Goal: Find specific page/section: Find specific page/section

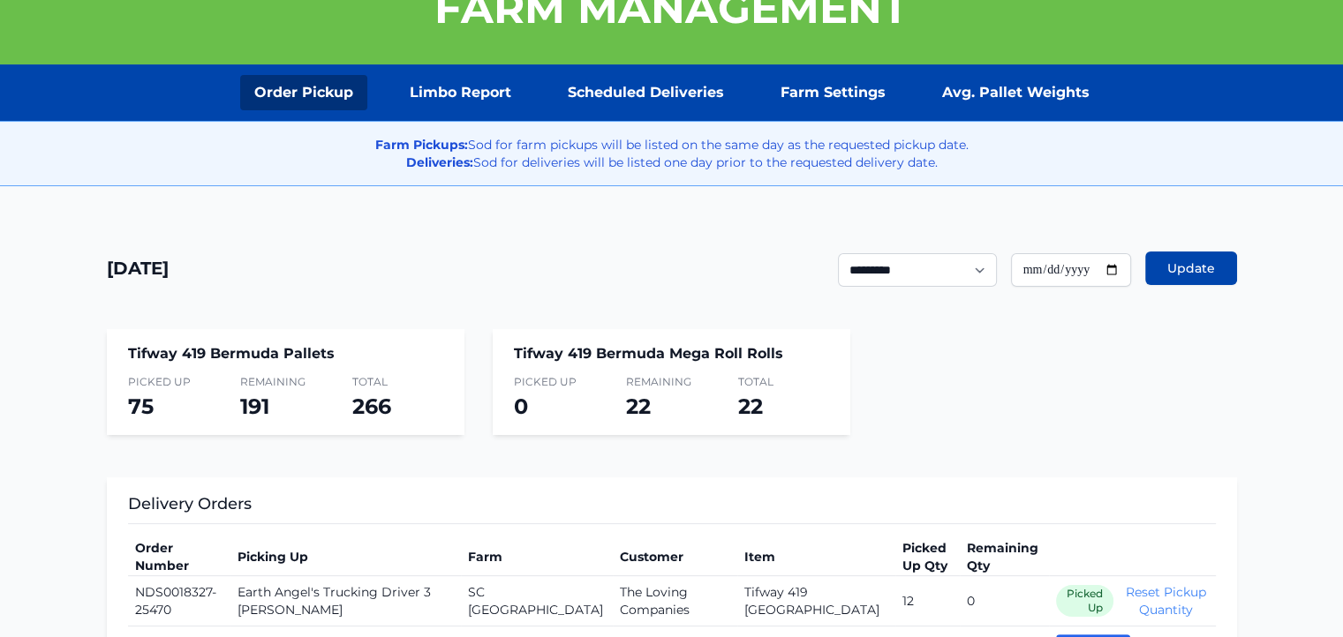
scroll to position [212, 0]
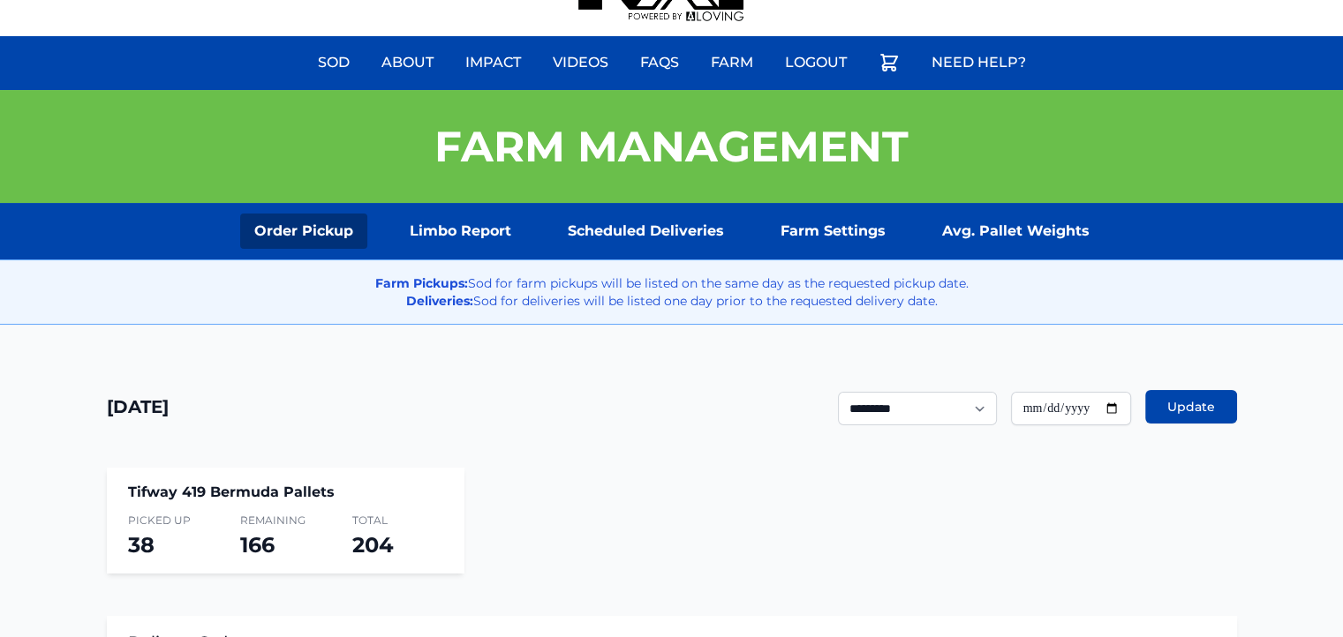
scroll to position [216, 0]
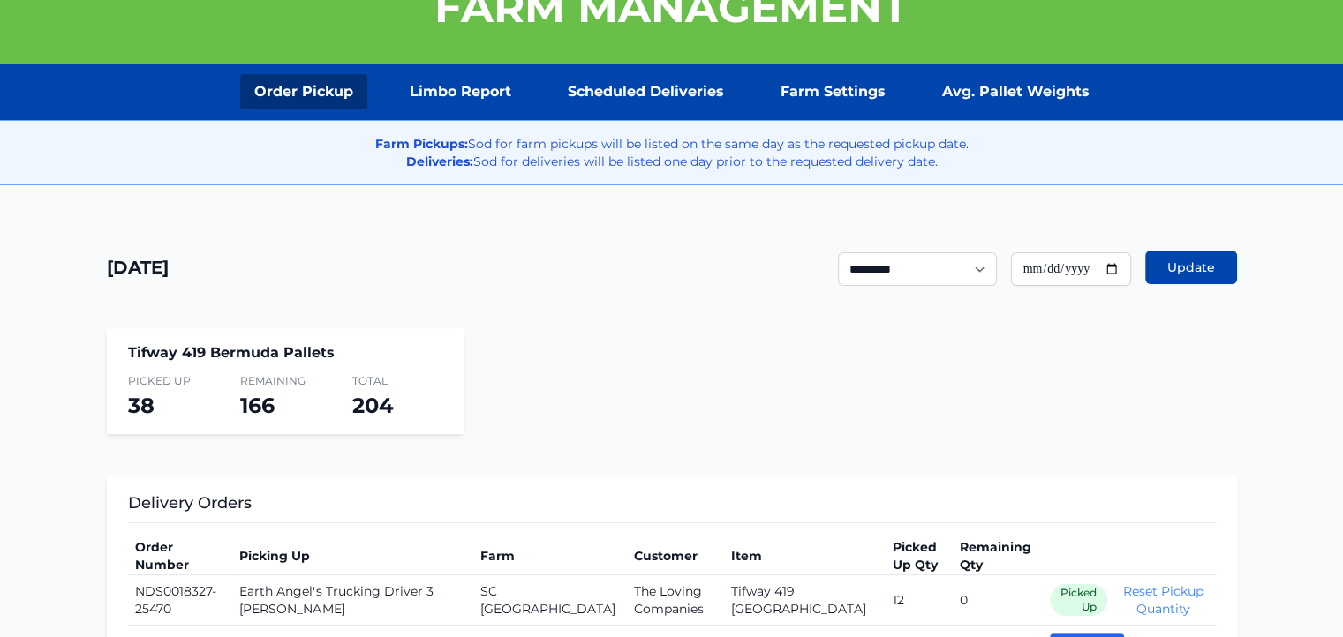
click at [1232, 78] on nav "Order Pickup Limbo Report Scheduled Deliveries Farm Settings Avg. Pallet Weights" at bounding box center [671, 91] width 1343 height 35
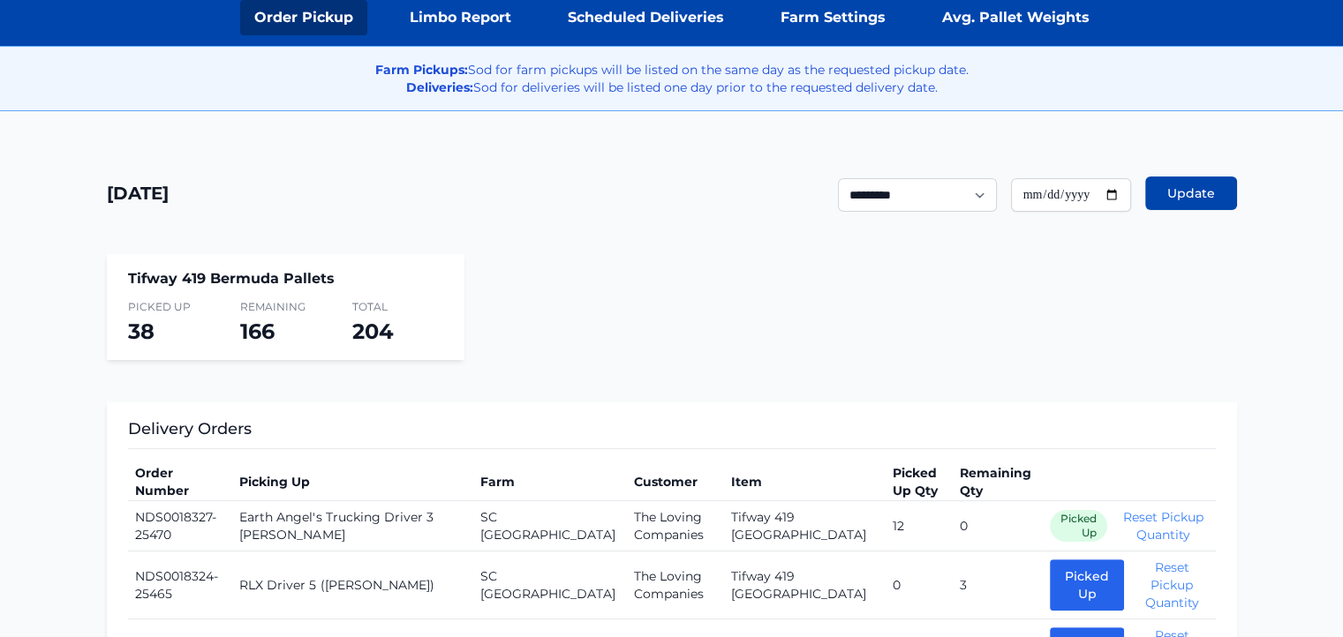
scroll to position [247, 0]
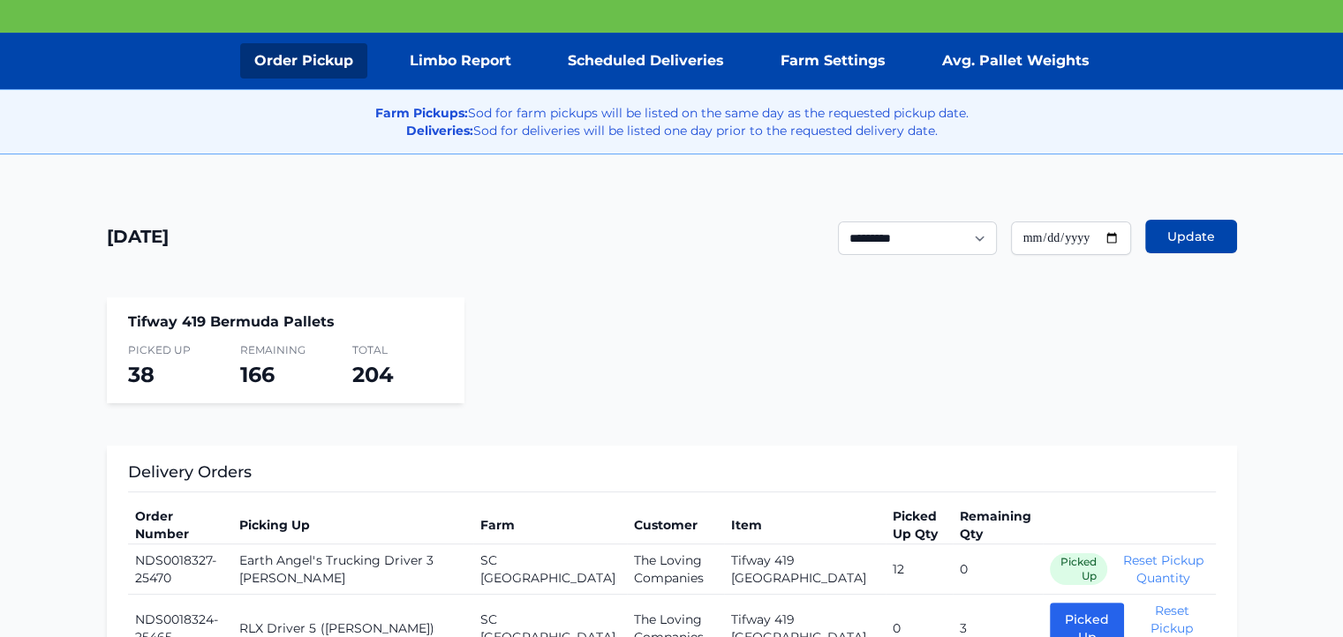
click at [1341, 138] on p "Farm Pickups: Sod for farm pickups will be listed on the same day as the reques…" at bounding box center [671, 121] width 1343 height 35
click at [1341, 139] on div "Farm Pickups: Sod for farm pickups will be listed on the same day as the reques…" at bounding box center [671, 121] width 1371 height 65
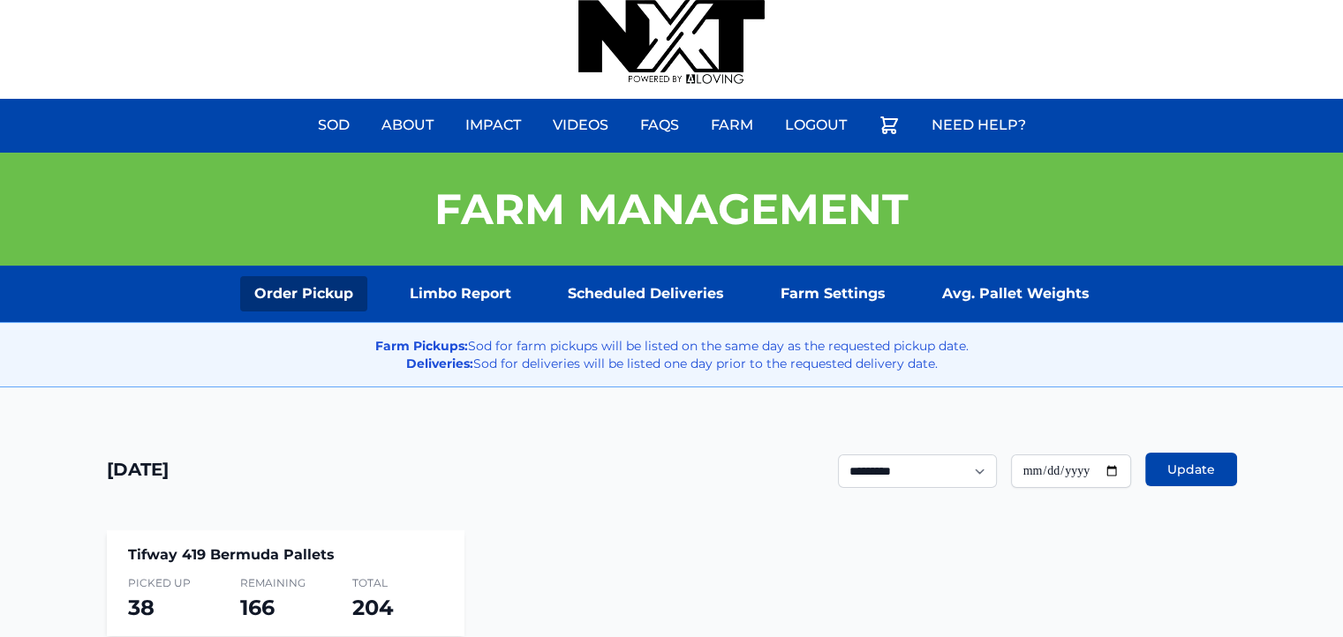
scroll to position [14, 14]
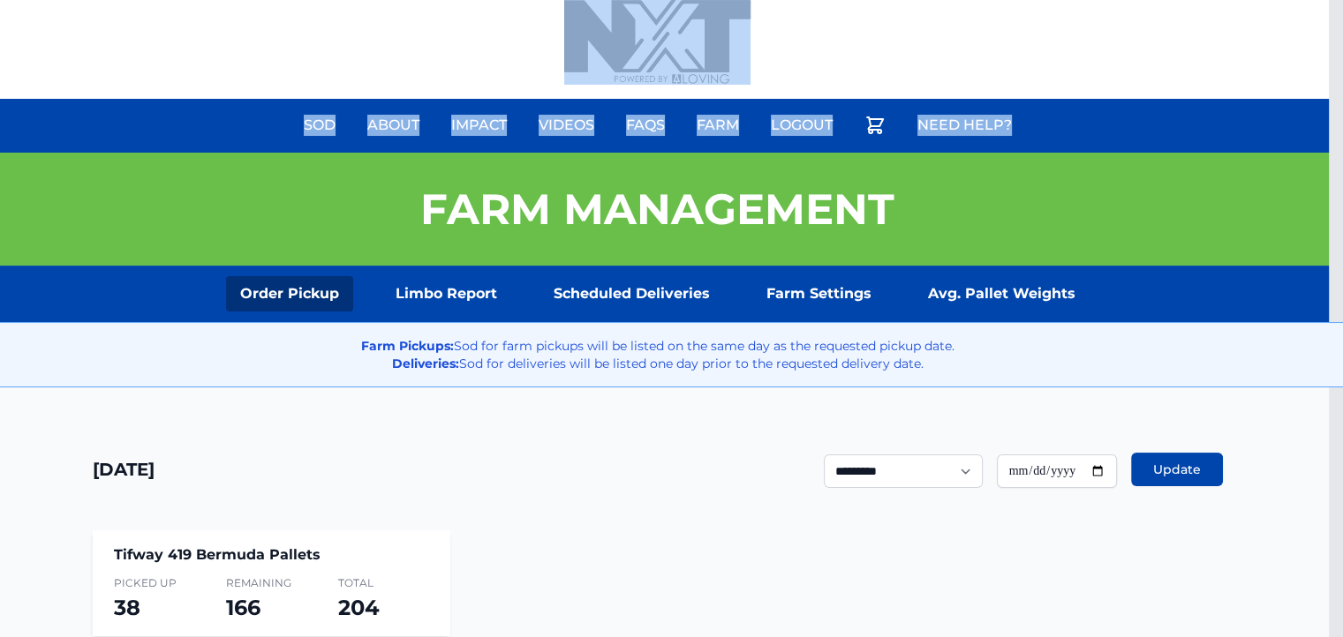
drag, startPoint x: 1338, startPoint y: 78, endPoint x: 1338, endPoint y: 115, distance: 37.1
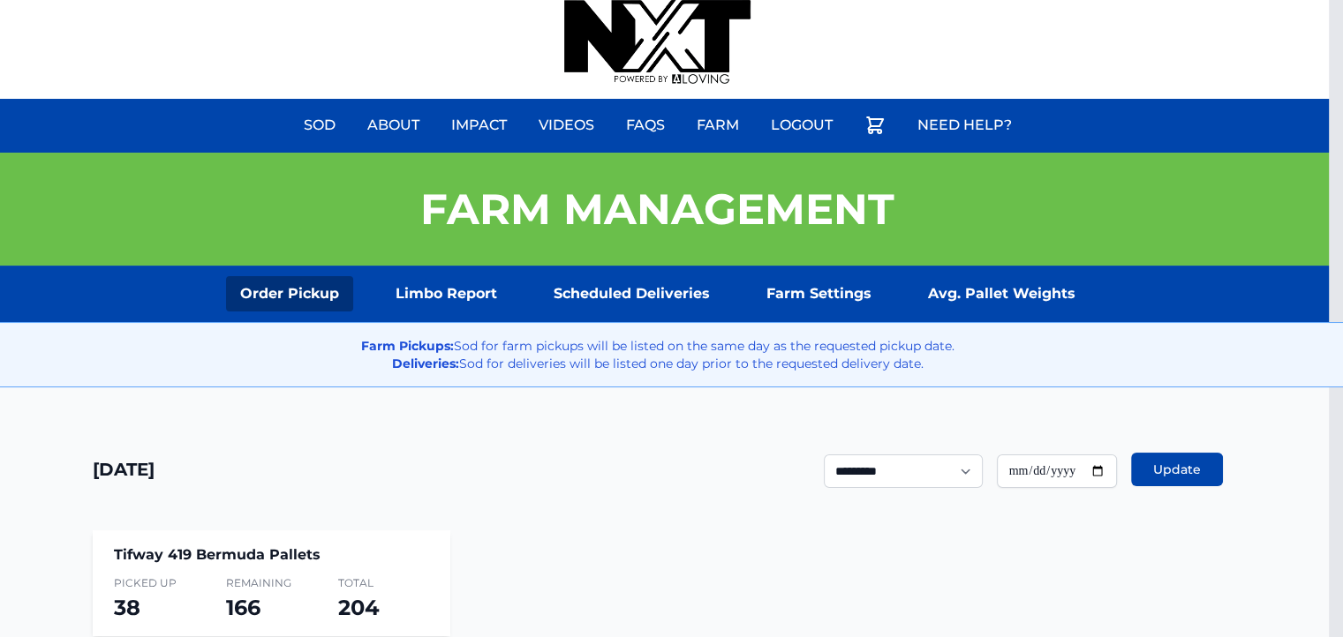
drag, startPoint x: 1313, startPoint y: 90, endPoint x: 1348, endPoint y: 91, distance: 35.3
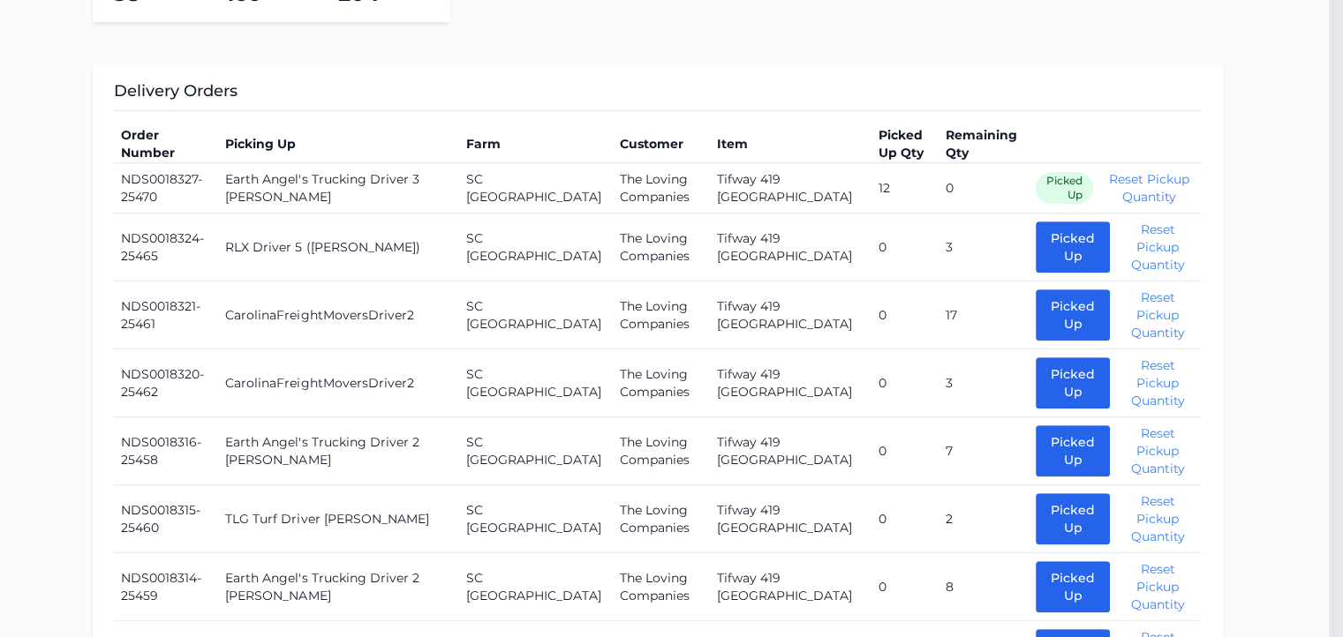
scroll to position [608, 14]
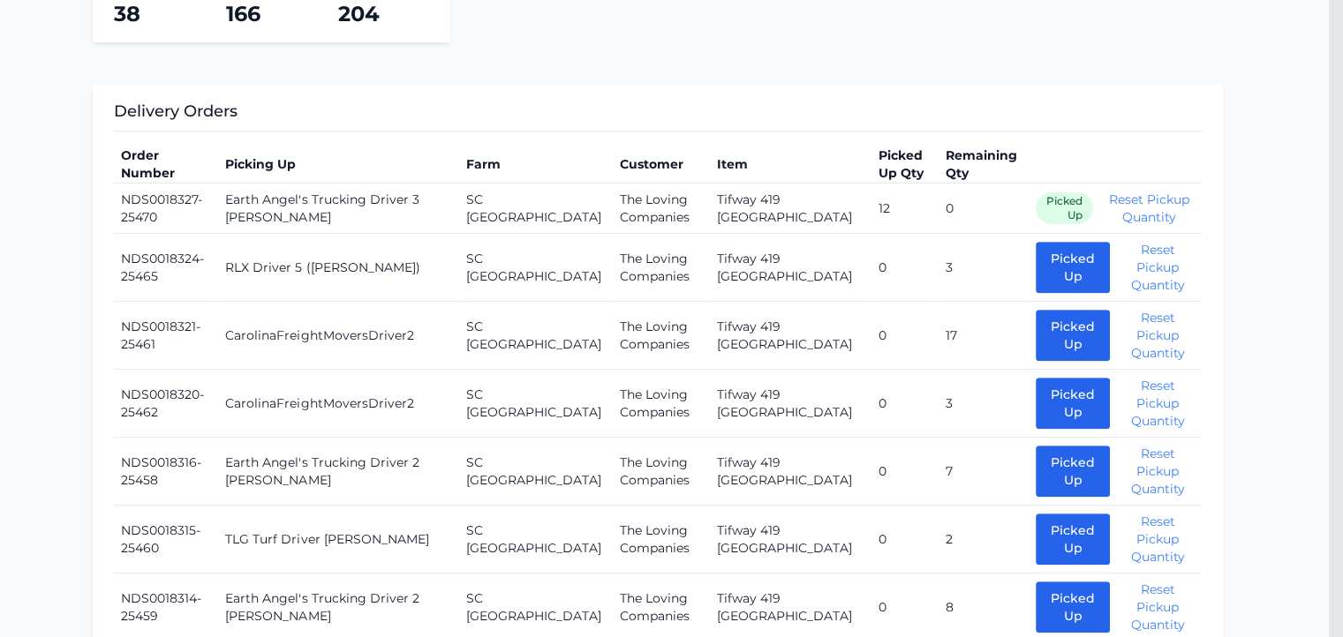
drag, startPoint x: 1296, startPoint y: 212, endPoint x: 1351, endPoint y: 186, distance: 60.4
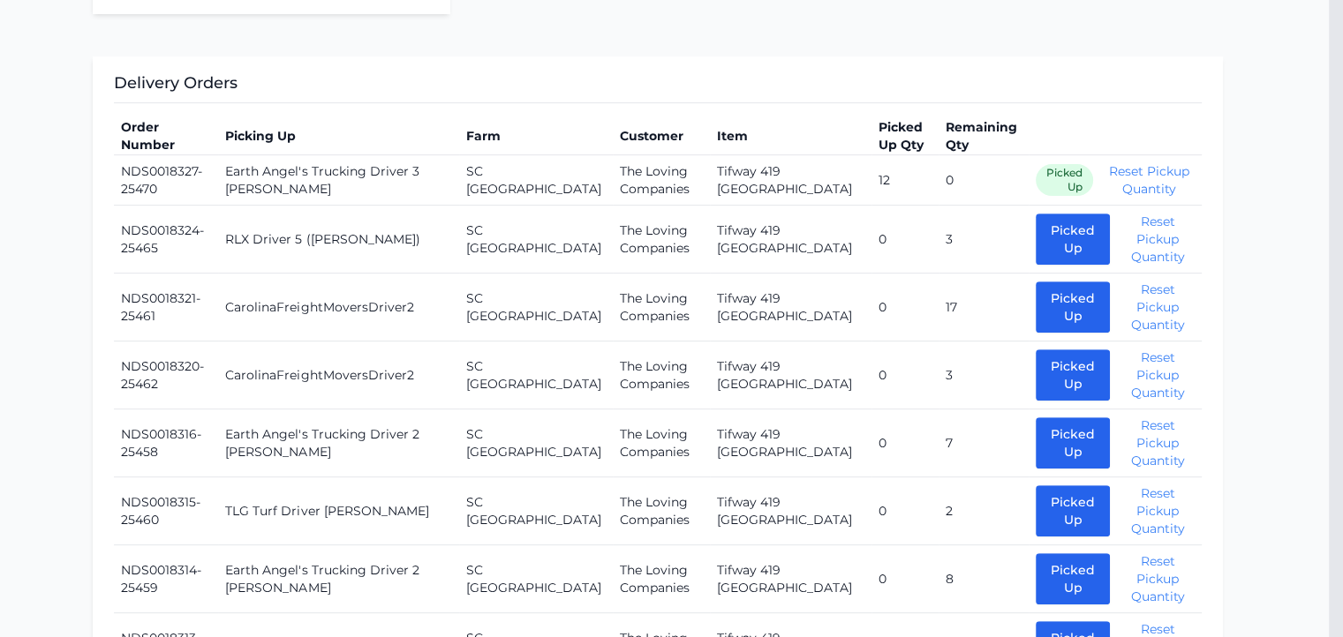
scroll to position [569, 14]
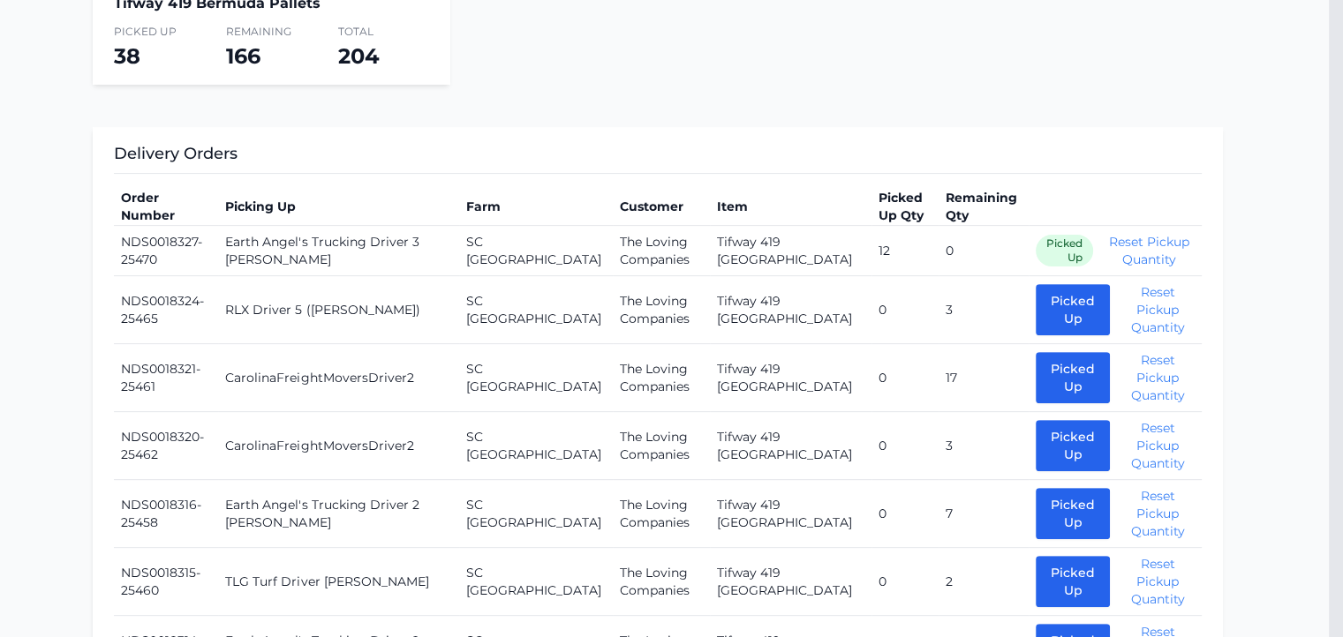
click at [699, 57] on section "Tifway 419 Bermuda Pallets Picked Up 38 Remaining 166 Total 204" at bounding box center [658, 32] width 1130 height 106
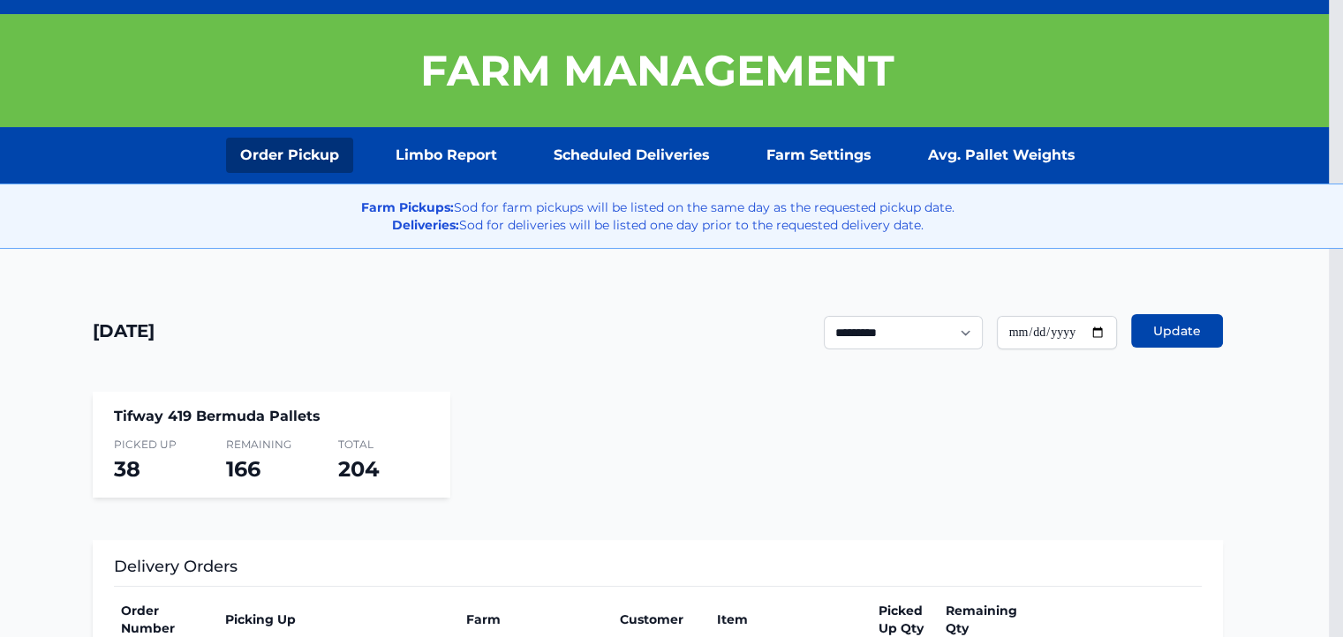
scroll to position [0, 14]
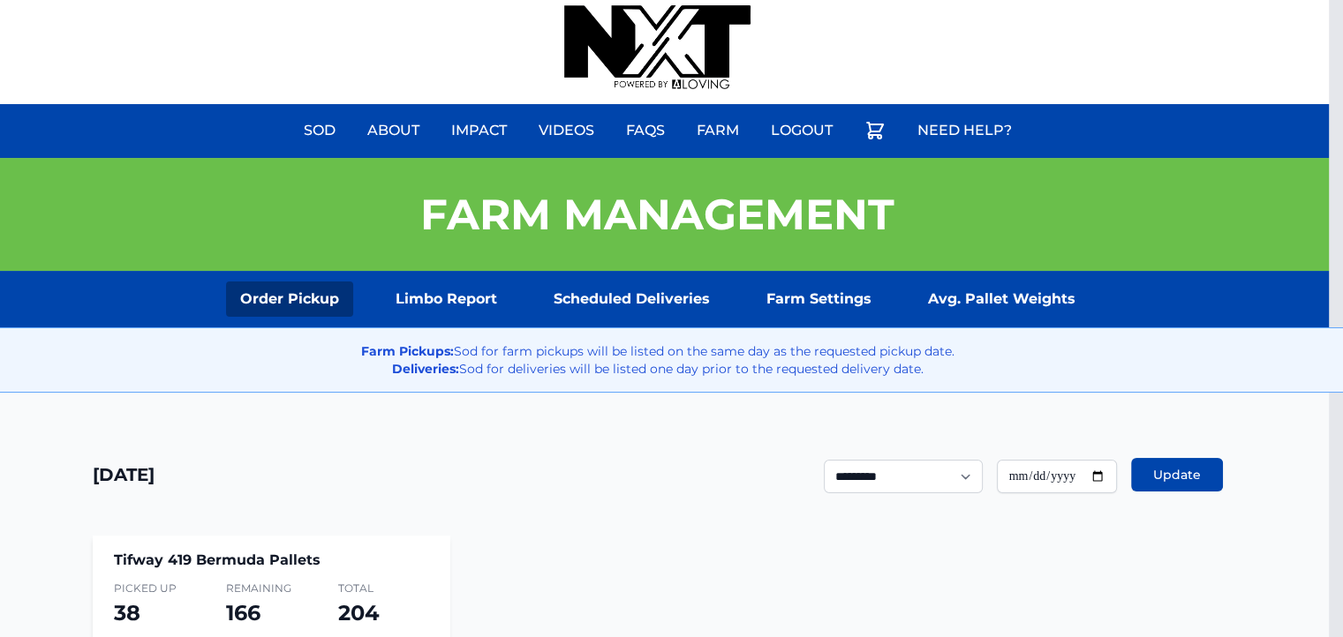
scroll to position [0, 14]
